Goal: Task Accomplishment & Management: Manage account settings

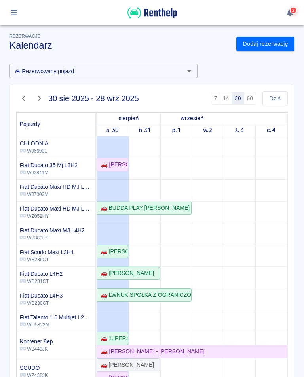
click at [14, 7] on button "button" at bounding box center [13, 12] width 15 height 13
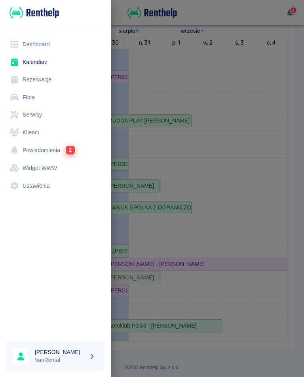
scroll to position [113, 0]
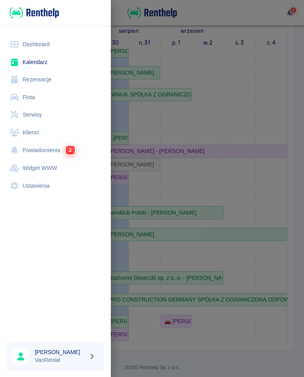
click at [41, 83] on link "Rezerwacje" at bounding box center [55, 80] width 98 height 18
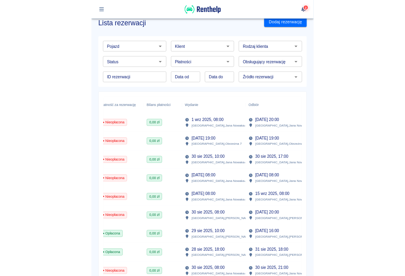
scroll to position [0, 258]
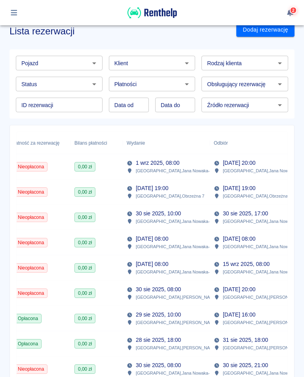
click at [169, 295] on p "Warszawa , Piotra Skargi 63" at bounding box center [180, 297] width 88 height 7
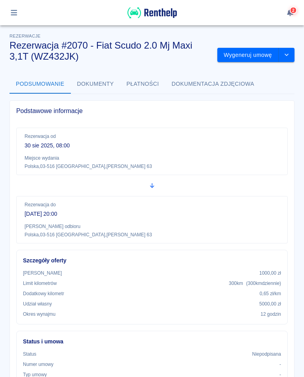
click at [196, 374] on div "Typ umowy -" at bounding box center [152, 374] width 258 height 7
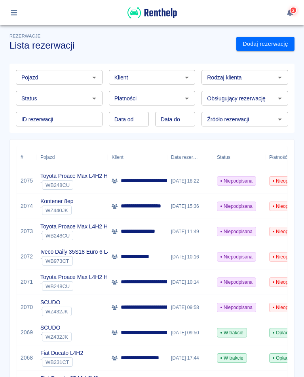
click at [72, 118] on input "ID rezerwacji" at bounding box center [59, 119] width 87 height 15
click at [13, 13] on icon "button" at bounding box center [13, 12] width 9 height 7
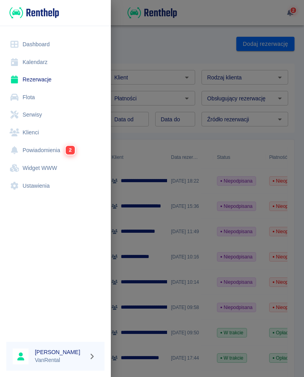
click at [35, 60] on link "Kalendarz" at bounding box center [55, 62] width 98 height 18
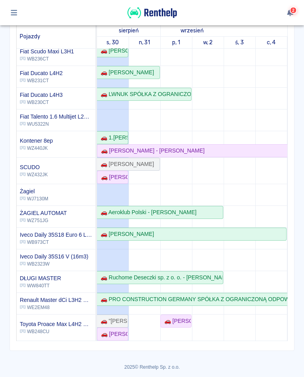
scroll to position [87, 0]
click at [116, 176] on div "🚗 [PERSON_NAME] działalność gospodarcza - [PERSON_NAME]" at bounding box center [113, 178] width 30 height 8
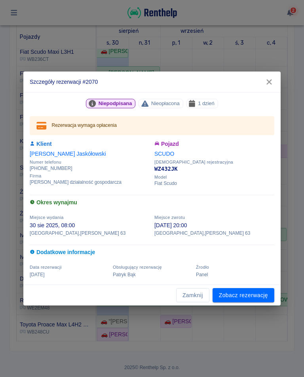
click at [245, 291] on link "Zobacz rezerwację" at bounding box center [243, 295] width 62 height 15
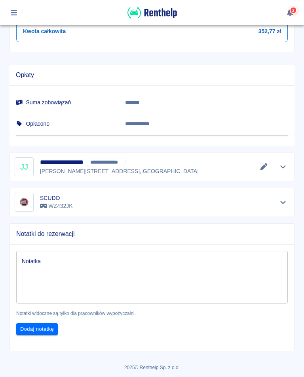
scroll to position [449, 0]
click at [265, 166] on icon "Edytuj dane" at bounding box center [263, 167] width 7 height 7
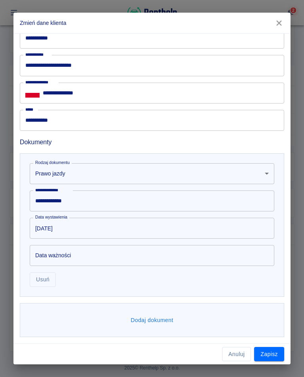
scroll to position [324, 0]
click at [159, 324] on button "Dodaj dokument" at bounding box center [151, 320] width 49 height 15
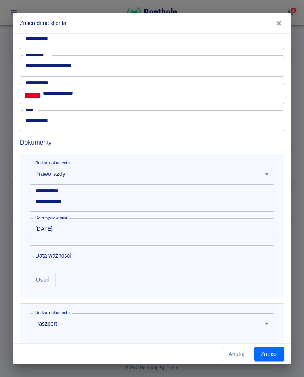
click at [119, 323] on body "Używamy plików Cookies, by zapewnić Ci najlepsze możliwe doświadczenie. Aby dow…" at bounding box center [152, 188] width 304 height 377
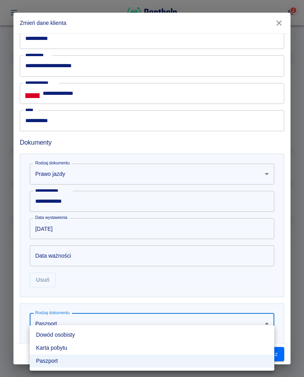
click at [70, 338] on li "Dowód osobisty" at bounding box center [152, 334] width 244 height 13
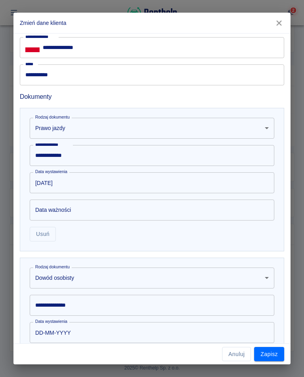
scroll to position [381, 0]
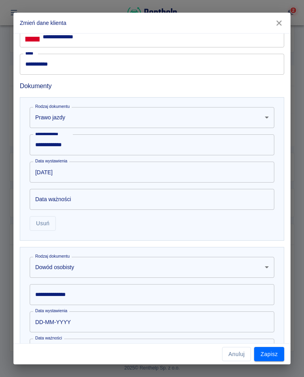
click at [85, 293] on input "**********" at bounding box center [152, 294] width 244 height 21
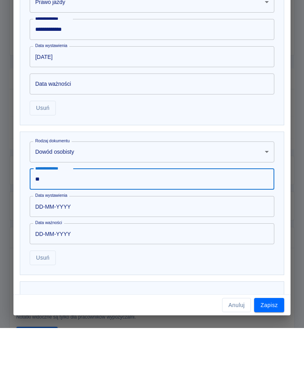
scroll to position [451, 0]
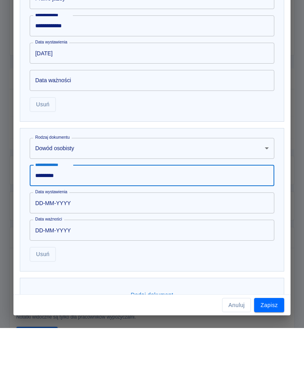
type input "*********"
click at [78, 242] on input "DD-MM-YYYY" at bounding box center [149, 252] width 239 height 21
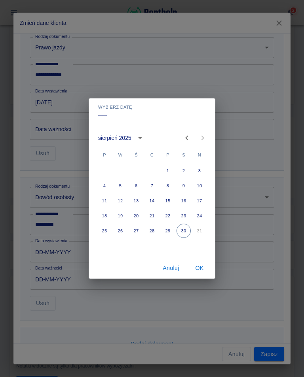
click at [137, 137] on icon "calendar view is open, switch to year view" at bounding box center [139, 137] width 9 height 9
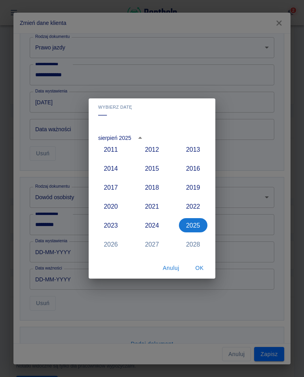
scroll to position [703, 0]
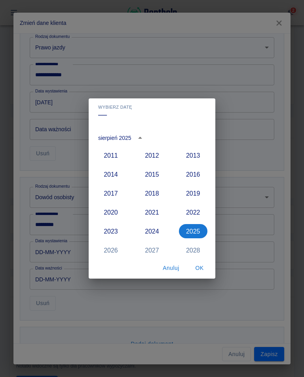
click at [115, 193] on button "2017" at bounding box center [110, 193] width 28 height 14
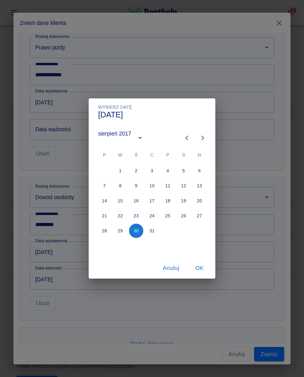
type input "[DATE]"
click at [187, 138] on icon "Previous month" at bounding box center [186, 137] width 9 height 9
click at [190, 134] on icon "Previous month" at bounding box center [186, 137] width 9 height 9
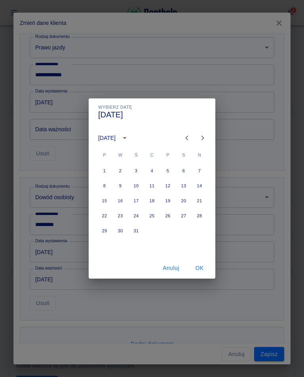
click at [188, 136] on icon "Previous month" at bounding box center [186, 137] width 9 height 9
click at [105, 199] on button "10" at bounding box center [104, 201] width 14 height 14
type input "[DATE]"
click at [198, 268] on button "OK" at bounding box center [199, 268] width 25 height 15
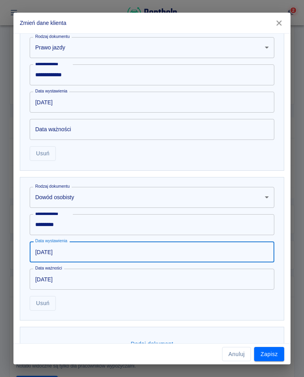
click at [266, 357] on button "Zapisz" at bounding box center [269, 354] width 30 height 15
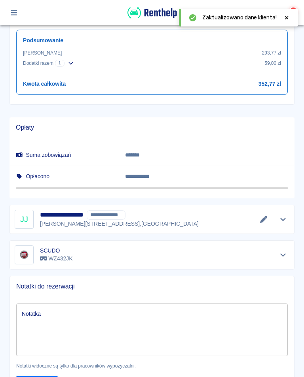
click at [286, 17] on icon at bounding box center [287, 18] width 4 height 4
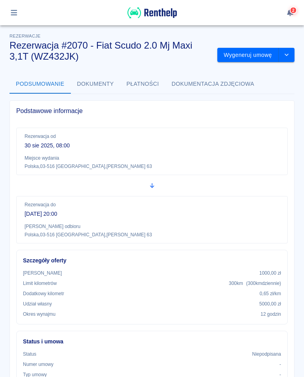
scroll to position [0, 0]
click at [242, 56] on button "Wygeneruj umowę" at bounding box center [247, 55] width 61 height 15
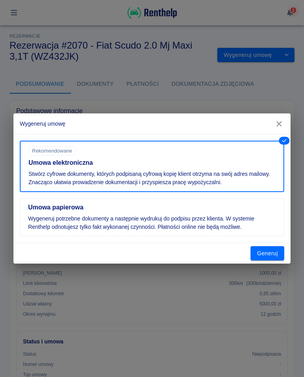
click at [270, 252] on button "Generuj" at bounding box center [267, 253] width 34 height 15
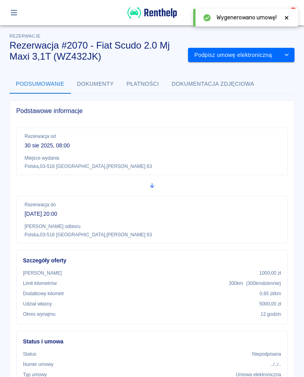
scroll to position [0, 0]
click at [286, 19] on icon at bounding box center [286, 18] width 7 height 6
click at [258, 49] on button "Podpisz umowę elektroniczną" at bounding box center [233, 55] width 91 height 15
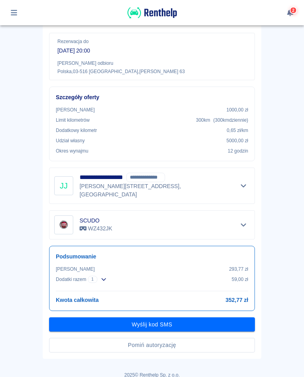
scroll to position [140, 0]
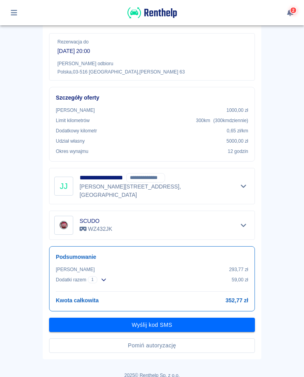
click at [149, 318] on button "Wyślij kod SMS" at bounding box center [152, 325] width 206 height 15
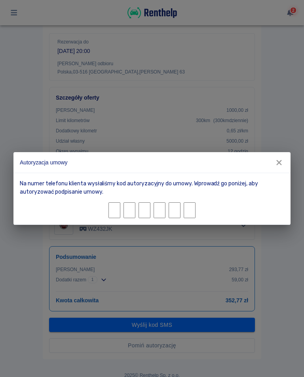
click at [152, 316] on div "Autoryzacja umowy Na numer telefonu klienta wysłaliśmy kod autoryzacyjny do umo…" at bounding box center [152, 188] width 304 height 377
click at [118, 203] on input "Character 1." at bounding box center [114, 210] width 12 height 16
type input "2"
type input "8"
type input "5"
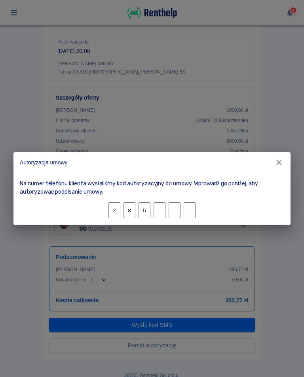
type input "2"
type input "6"
type input "5"
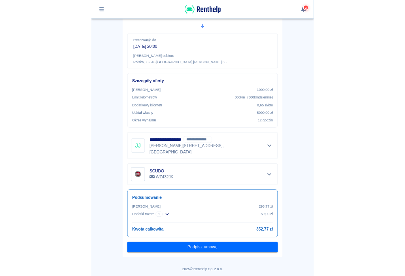
scroll to position [119, 0]
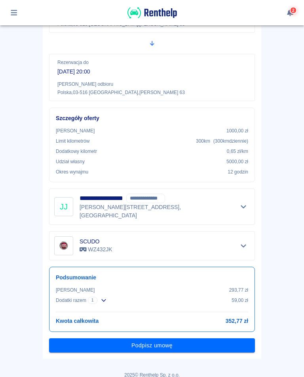
click at [163, 338] on button "Podpisz umowę" at bounding box center [152, 345] width 206 height 15
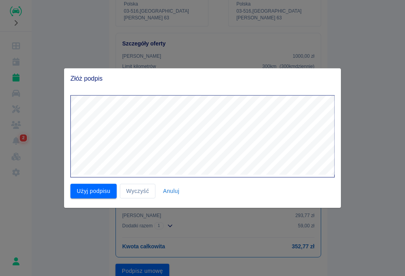
click at [99, 194] on button "Użyj podpisu" at bounding box center [93, 191] width 46 height 15
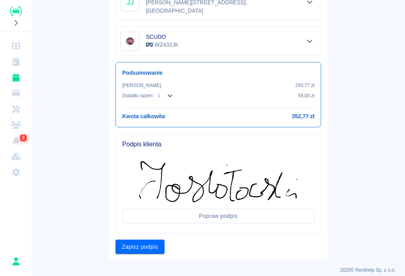
scroll to position [249, 0]
click at [143, 240] on button "Zapisz podpis" at bounding box center [139, 247] width 49 height 15
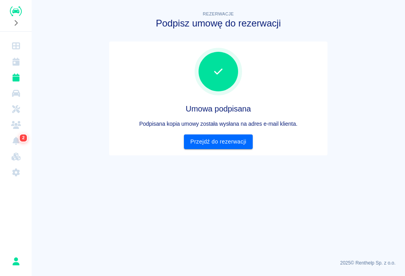
click at [224, 146] on link "Przejdź do rezerwacji" at bounding box center [218, 141] width 68 height 15
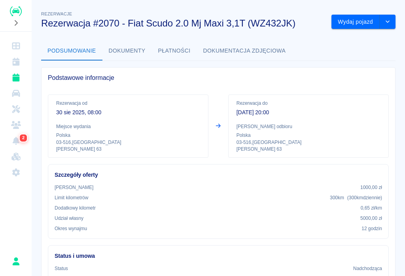
click at [303, 19] on button "Wydaj pojazd" at bounding box center [355, 22] width 48 height 15
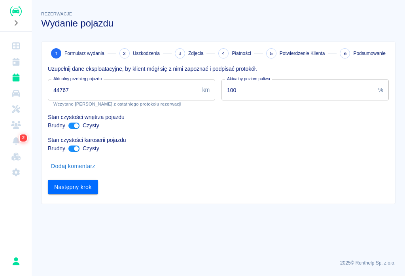
click at [77, 85] on input "44767" at bounding box center [123, 89] width 151 height 21
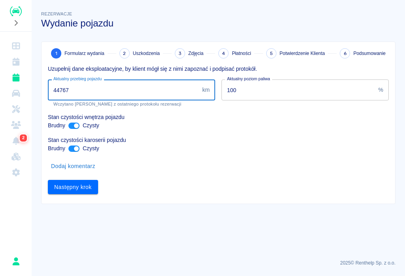
click at [75, 91] on input "44767" at bounding box center [123, 89] width 151 height 21
type input "44818"
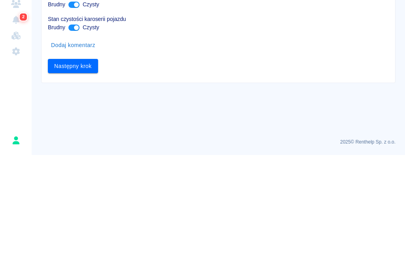
click at [70, 180] on button "Następny krok" at bounding box center [73, 187] width 50 height 15
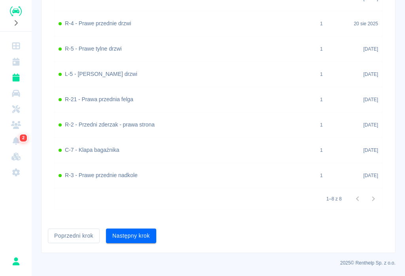
scroll to position [345, 0]
click at [131, 235] on button "Następny krok" at bounding box center [131, 236] width 50 height 15
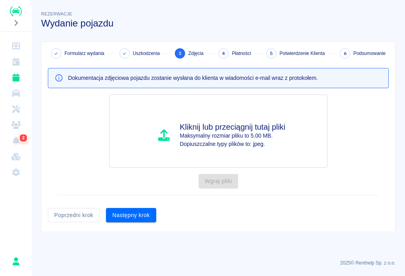
scroll to position [0, 0]
click at [131, 212] on button "Następny krok" at bounding box center [131, 215] width 50 height 15
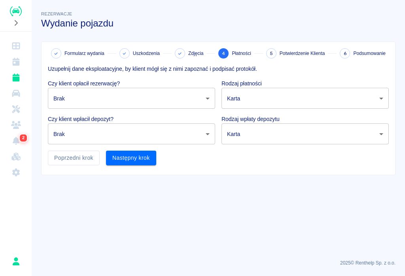
click at [105, 98] on body "Używamy plików Cookies, by zapewnić Ci najlepsze możliwe doświadczenie. Aby dow…" at bounding box center [202, 138] width 405 height 276
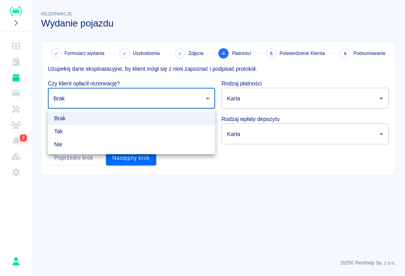
click at [68, 126] on li "Tak" at bounding box center [131, 131] width 167 height 13
type input "true"
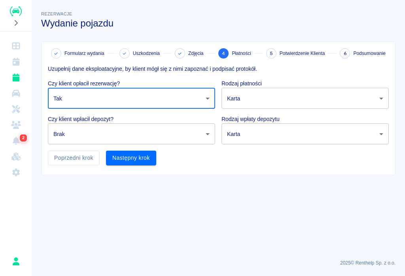
click at [208, 136] on body "Używamy plików Cookies, by zapewnić Ci najlepsze możliwe doświadczenie. Aby dow…" at bounding box center [202, 138] width 405 height 276
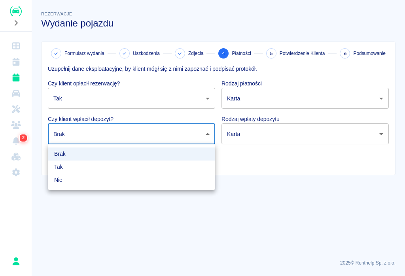
click at [60, 166] on li "Tak" at bounding box center [131, 166] width 167 height 13
type input "true"
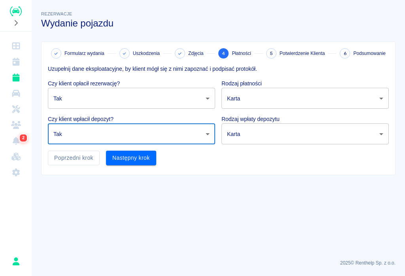
click at [303, 99] on body "Używamy plików Cookies, by zapewnić Ci najlepsze możliwe doświadczenie. Aby dow…" at bounding box center [202, 138] width 405 height 276
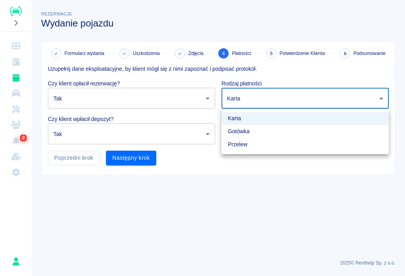
click at [243, 141] on li "Przelew" at bounding box center [304, 144] width 167 height 13
type input "bank_transfer"
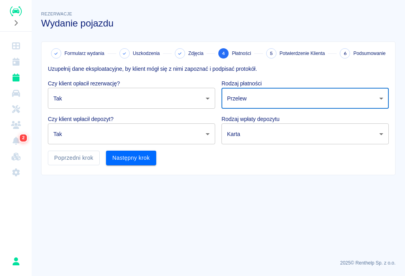
click at [303, 137] on body "Używamy plików Cookies, by zapewnić Ci najlepsze możliwe doświadczenie. Aby dow…" at bounding box center [202, 138] width 405 height 276
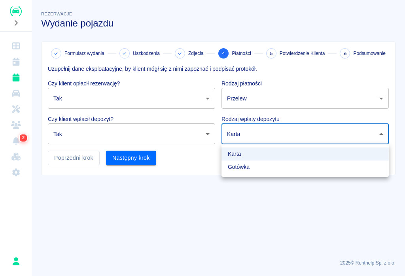
click at [247, 168] on li "Gotówka" at bounding box center [304, 166] width 167 height 13
type input "cash"
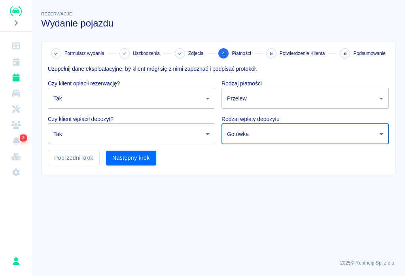
click at [132, 155] on button "Następny krok" at bounding box center [131, 158] width 50 height 15
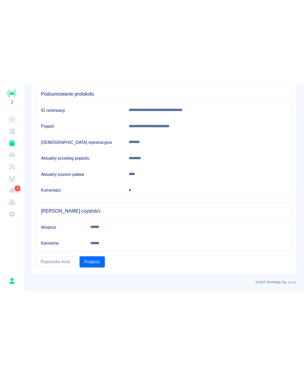
scroll to position [77, 0]
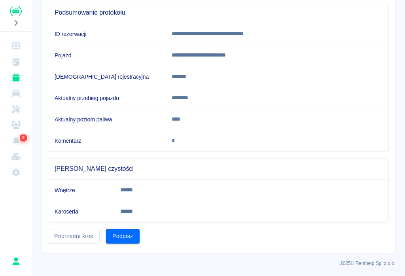
click at [122, 237] on button "Podpisz" at bounding box center [123, 236] width 34 height 15
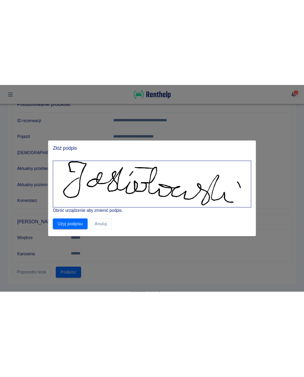
scroll to position [6, 0]
